Goal: Check status: Check status

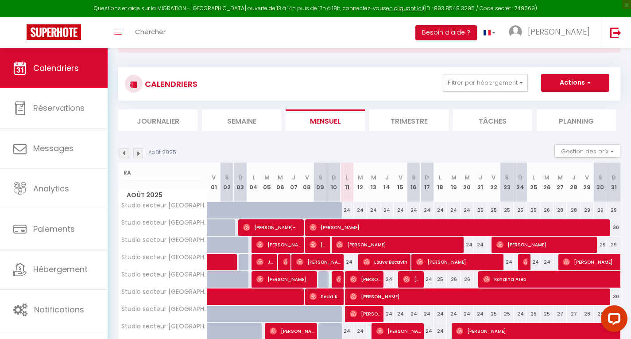
type input "R"
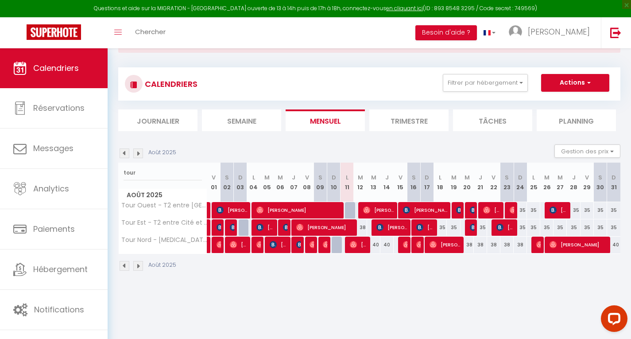
type input "tour"
click at [357, 246] on span "[PERSON_NAME]" at bounding box center [359, 244] width 18 height 17
select select "OK"
select select "0"
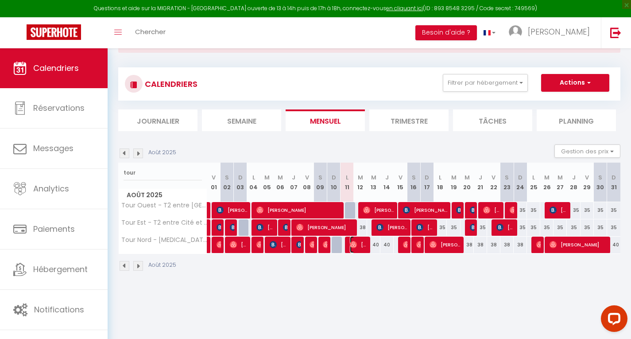
select select "0"
select select "1"
select select
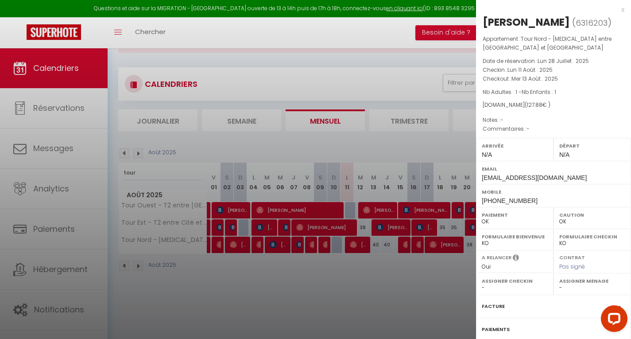
click at [357, 246] on div at bounding box center [315, 169] width 631 height 339
